Goal: Information Seeking & Learning: Check status

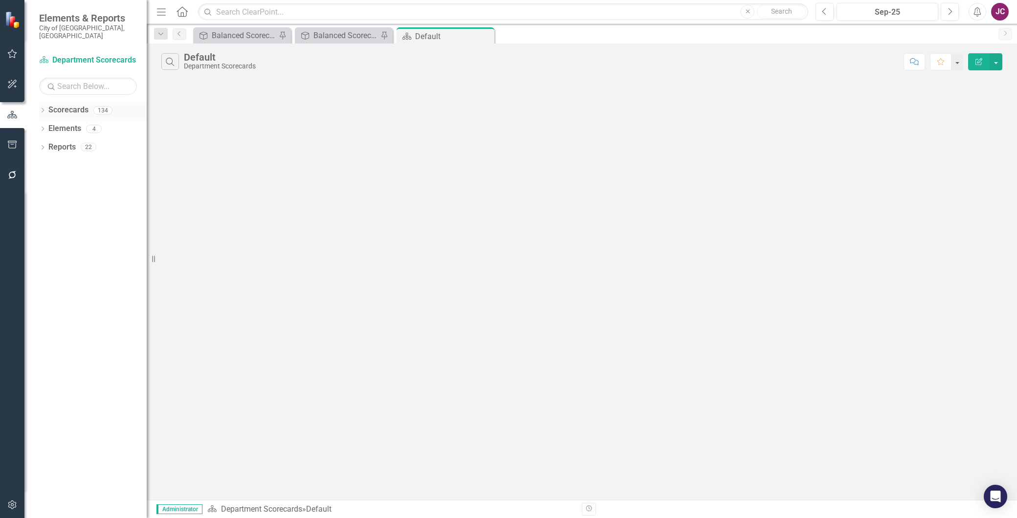
click at [43, 109] on icon "Dropdown" at bounding box center [42, 111] width 7 height 5
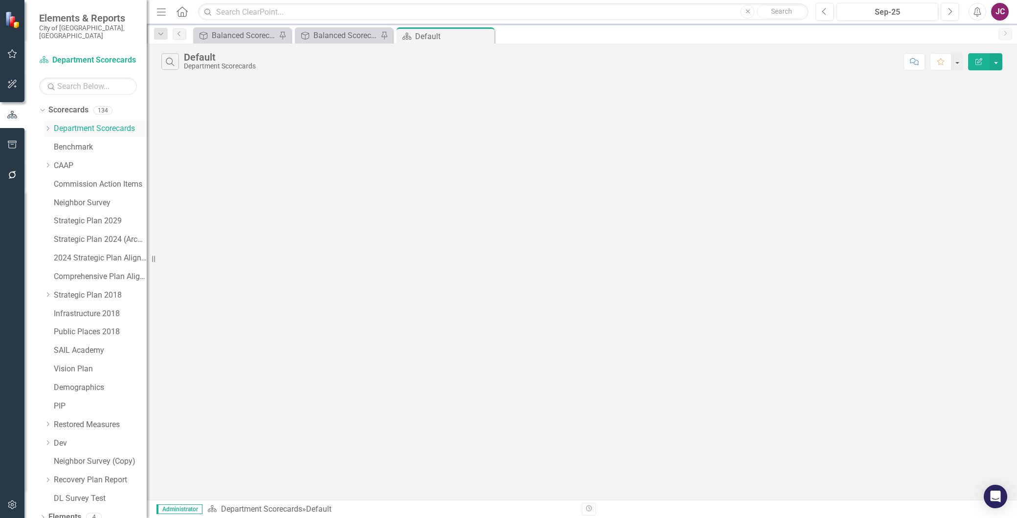
click at [47, 126] on icon "Dropdown" at bounding box center [47, 129] width 7 height 6
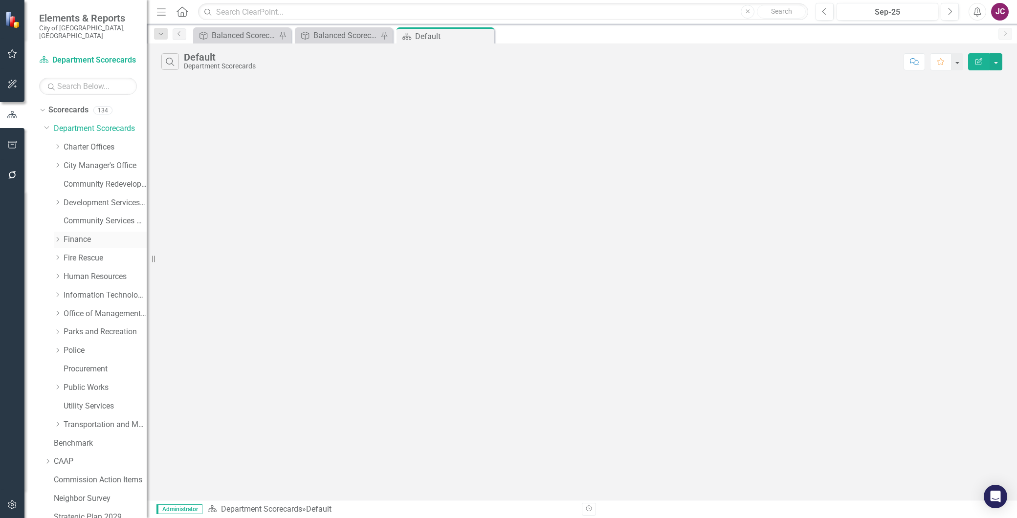
click at [75, 234] on link "Finance" at bounding box center [105, 239] width 83 height 11
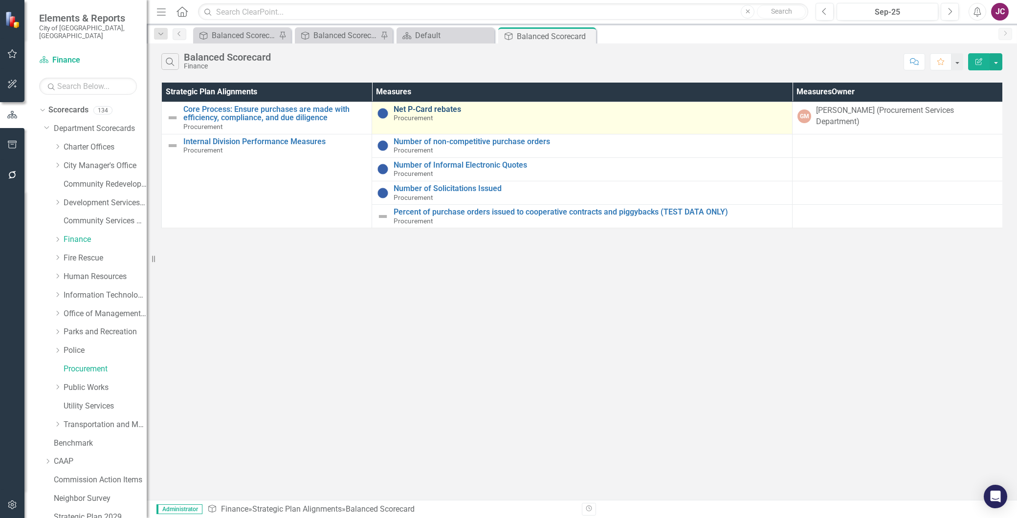
click at [428, 106] on link "Net P-Card rebates" at bounding box center [591, 109] width 394 height 9
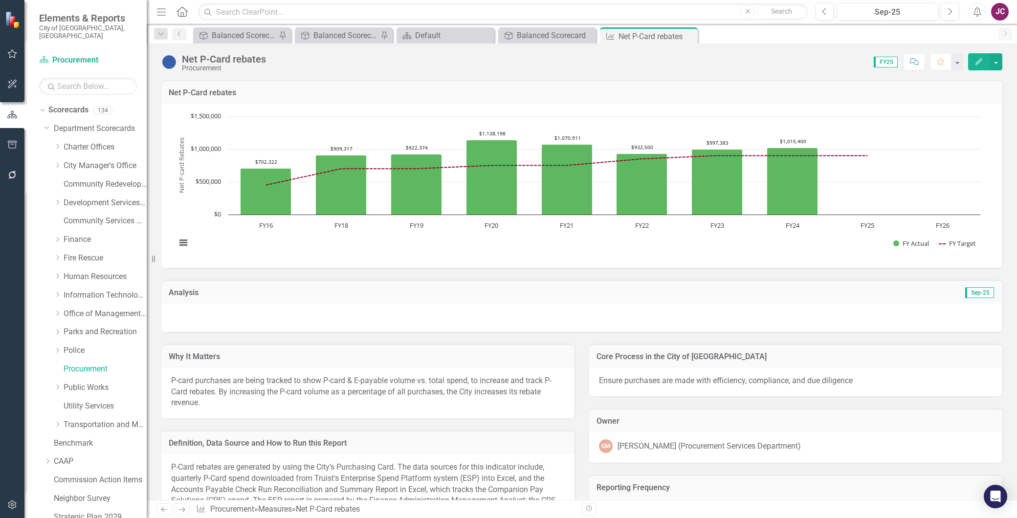
click at [981, 64] on icon "Edit" at bounding box center [978, 61] width 9 height 7
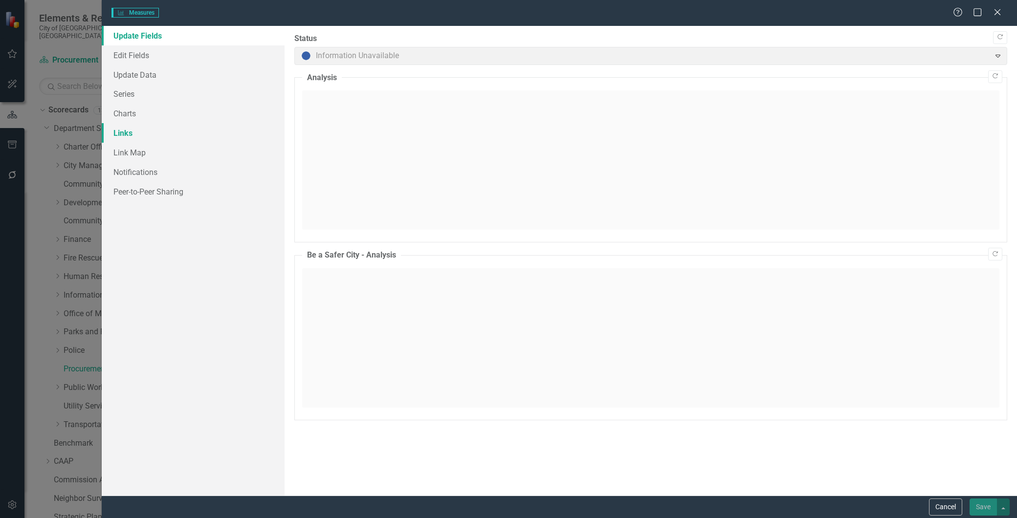
click at [125, 130] on link "Links" at bounding box center [193, 133] width 183 height 20
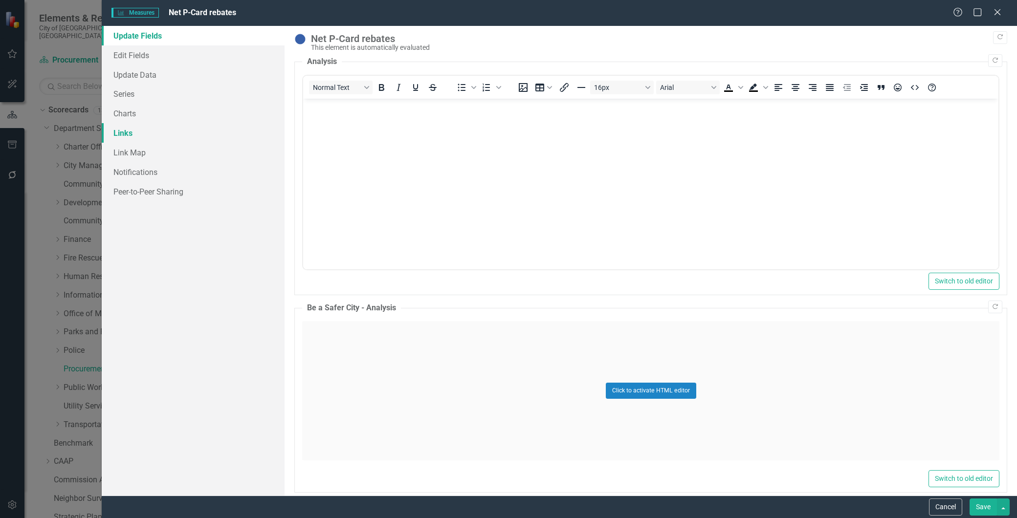
click at [122, 133] on link "Links" at bounding box center [193, 133] width 183 height 20
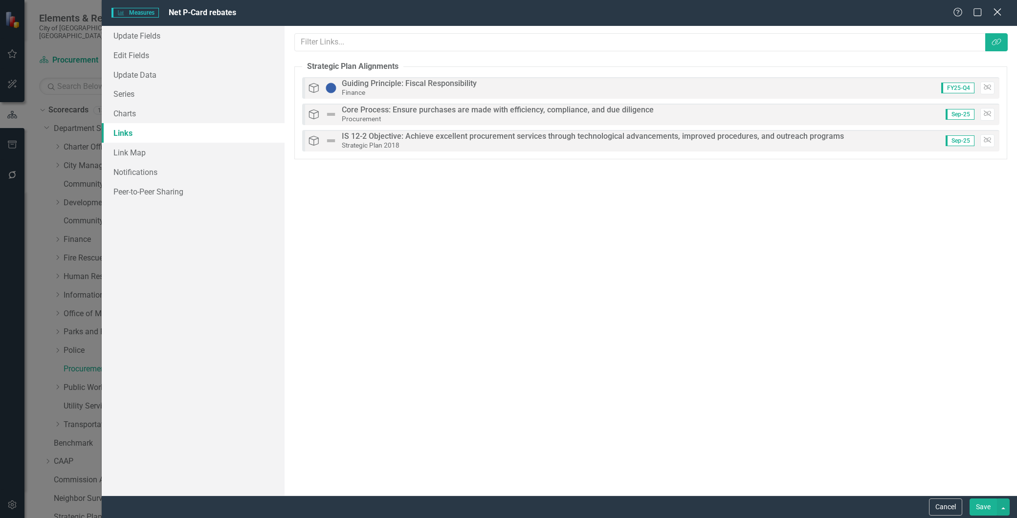
click at [995, 13] on icon "Close" at bounding box center [997, 11] width 12 height 9
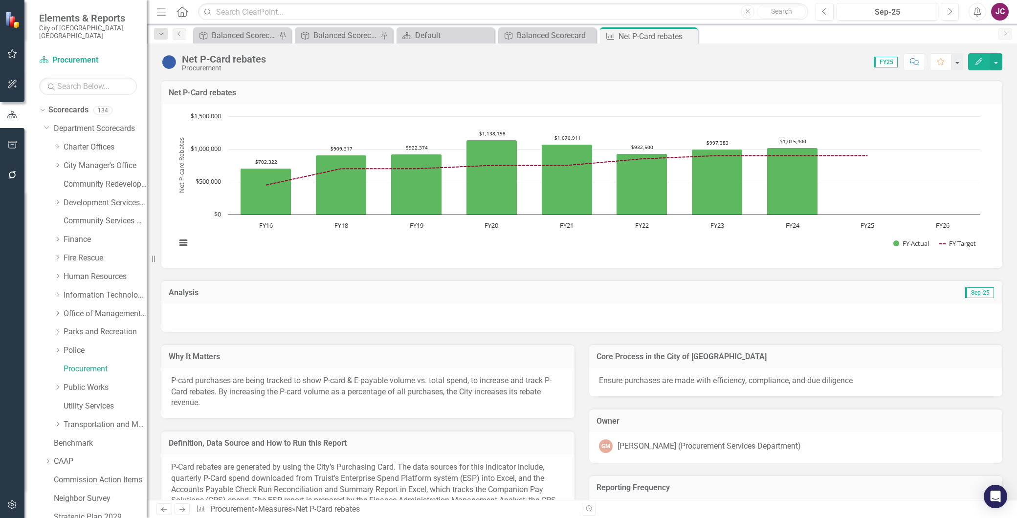
click at [978, 61] on icon "Edit" at bounding box center [978, 61] width 9 height 7
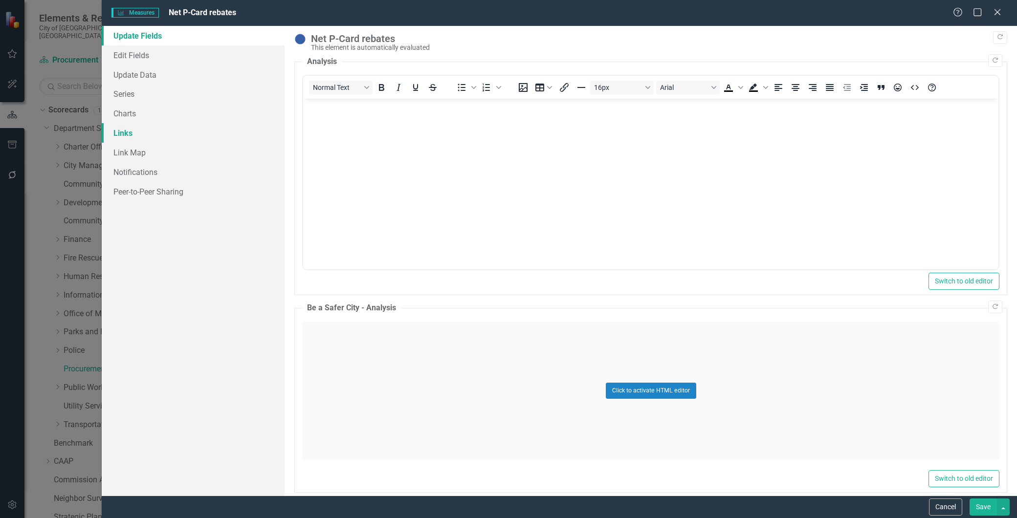
click at [126, 132] on link "Links" at bounding box center [193, 133] width 183 height 20
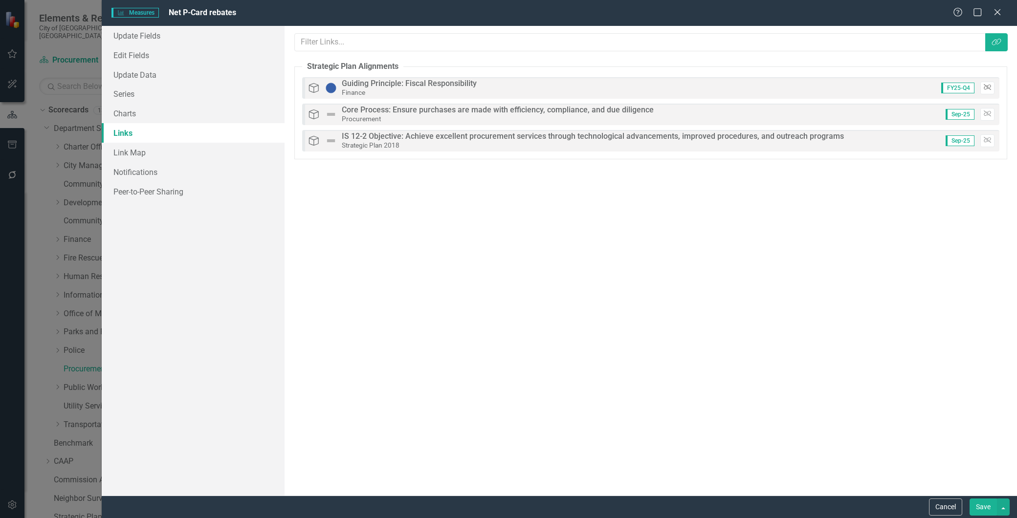
click at [989, 88] on icon "button" at bounding box center [987, 88] width 7 height 6
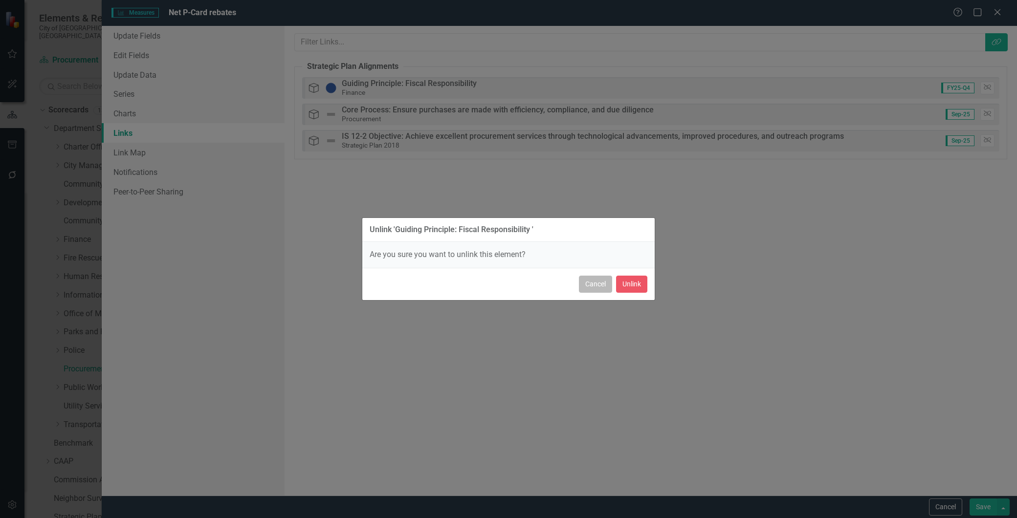
click at [595, 285] on button "Cancel" at bounding box center [595, 284] width 33 height 17
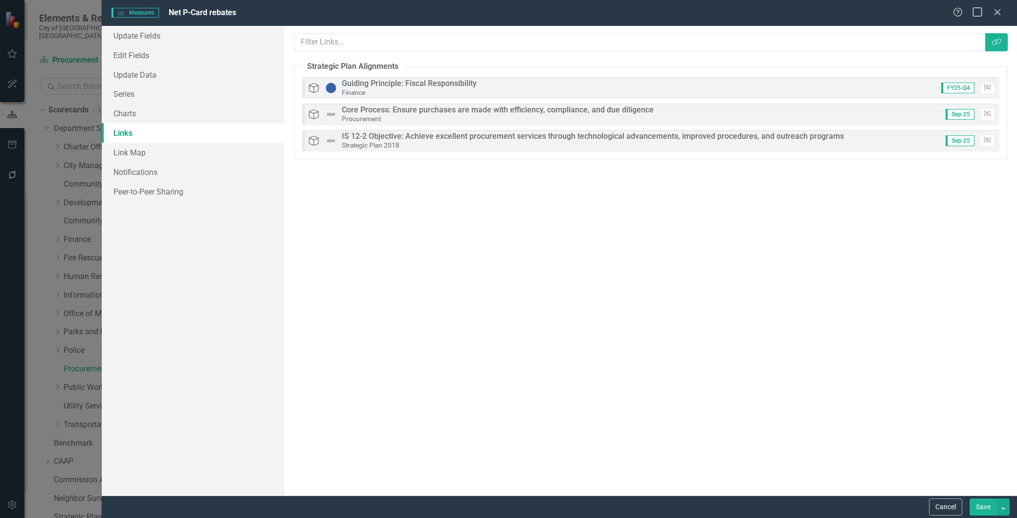
click at [997, 10] on icon "Close" at bounding box center [997, 12] width 10 height 8
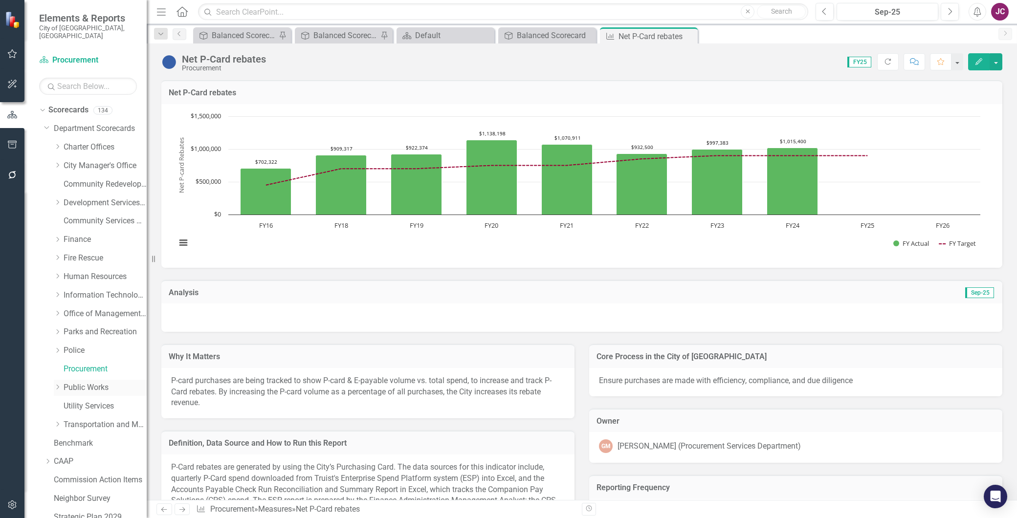
click at [88, 382] on link "Public Works" at bounding box center [105, 387] width 83 height 11
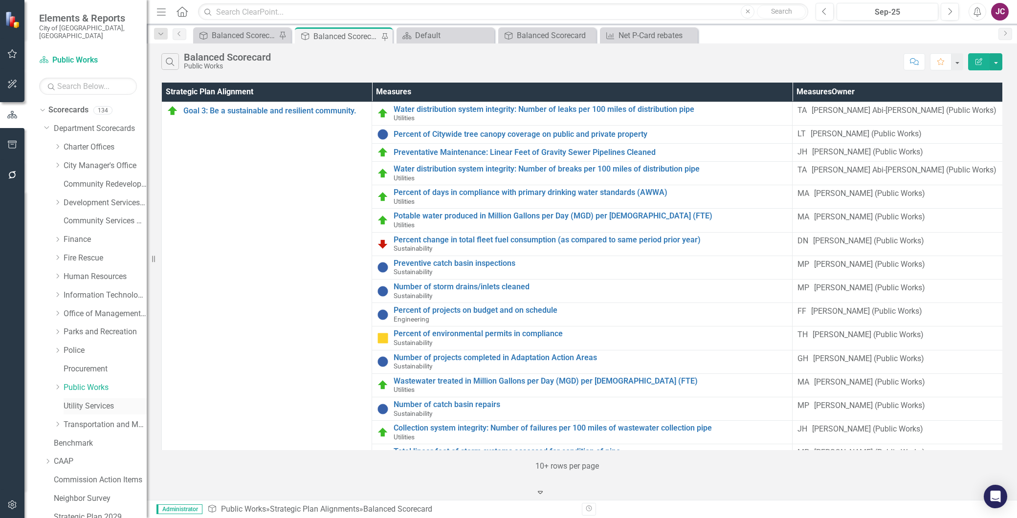
click at [77, 401] on link "Utility Services" at bounding box center [105, 406] width 83 height 11
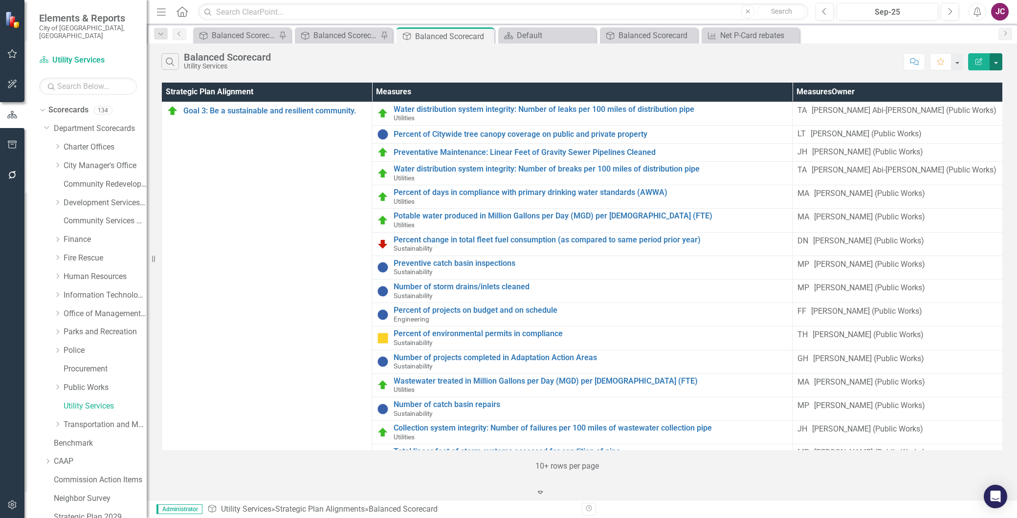
click at [993, 61] on button "button" at bounding box center [996, 61] width 13 height 17
click at [705, 67] on div "Search Balanced Scorecard Utility Services" at bounding box center [529, 61] width 737 height 17
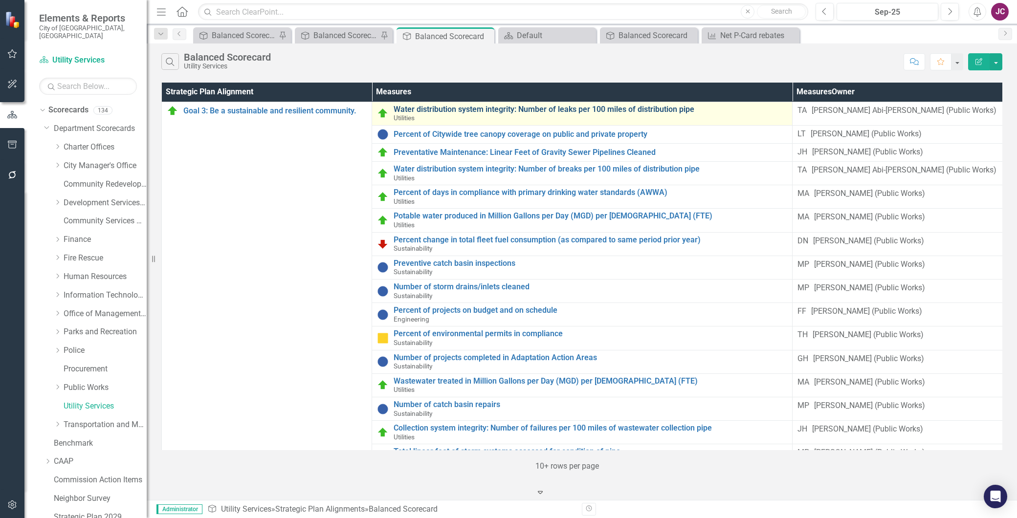
click at [406, 110] on link "Water distribution system integrity: Number of leaks per 100 miles of distribut…" at bounding box center [591, 109] width 394 height 9
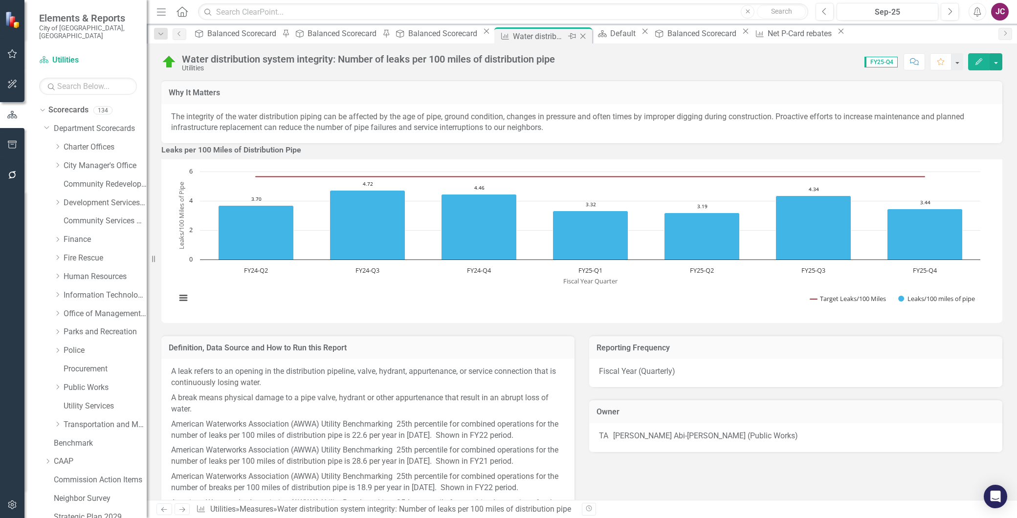
click at [583, 33] on icon "Close" at bounding box center [583, 36] width 10 height 8
